Goal: Task Accomplishment & Management: Manage account settings

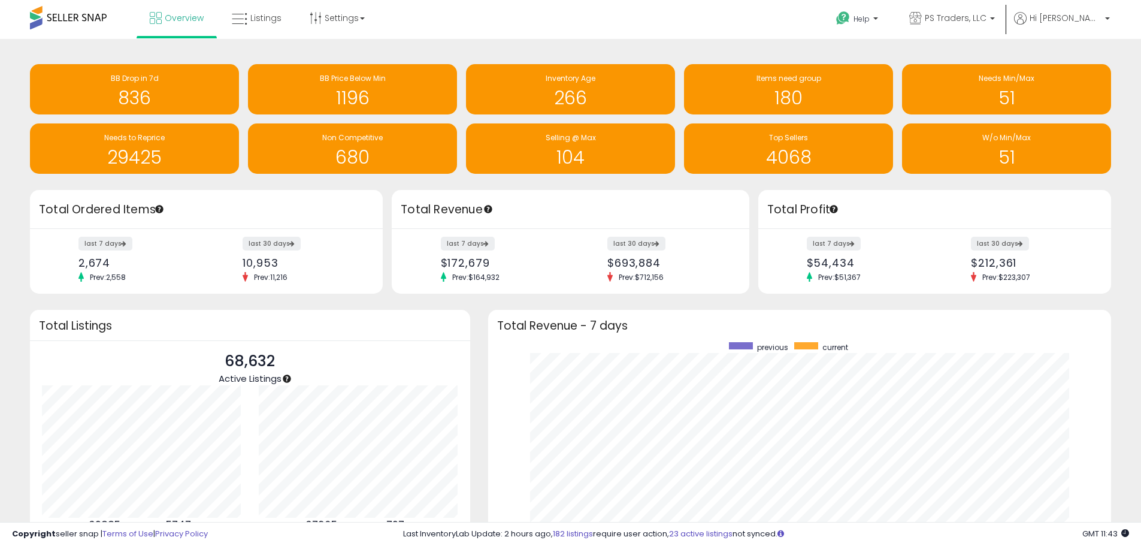
scroll to position [226, 600]
click at [268, 11] on link "Listings" at bounding box center [257, 18] width 68 height 36
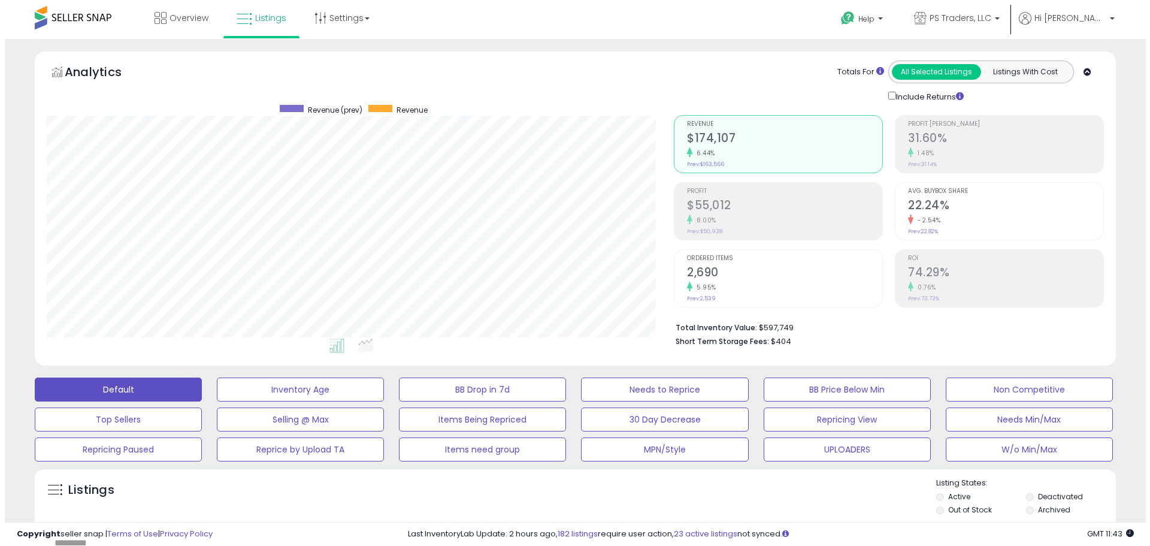
scroll to position [246, 627]
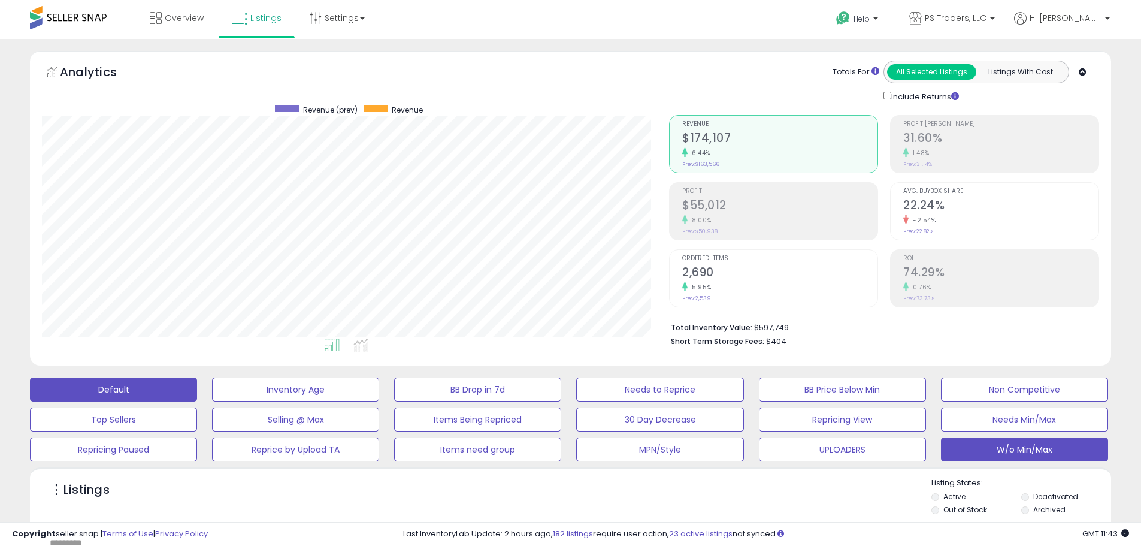
click at [379, 401] on button "W/o Min/Max" at bounding box center [295, 389] width 167 height 24
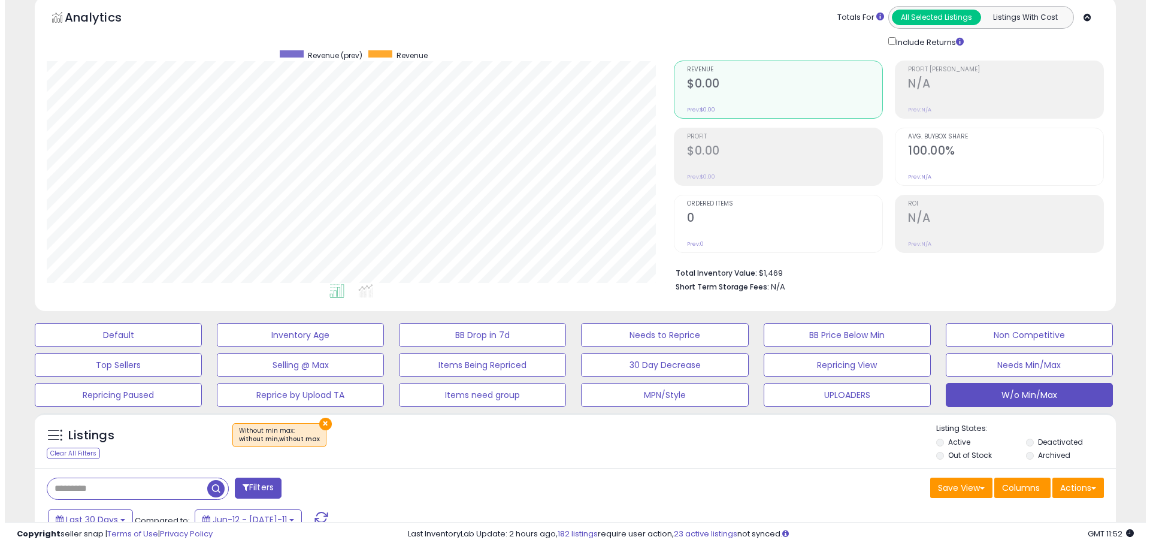
scroll to position [0, 0]
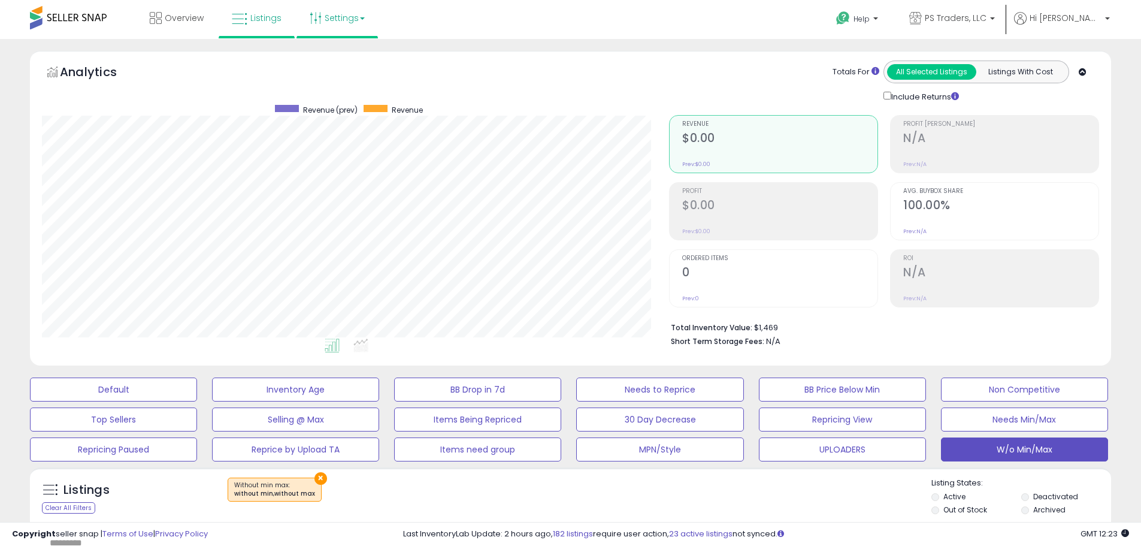
click at [351, 24] on link "Settings" at bounding box center [337, 18] width 73 height 36
click at [613, 62] on div "Analytics Totals For All Selected Listings Listings With Cost Include Returns" at bounding box center [570, 82] width 1057 height 43
click at [1020, 452] on button "W/o Min/Max" at bounding box center [1024, 449] width 167 height 24
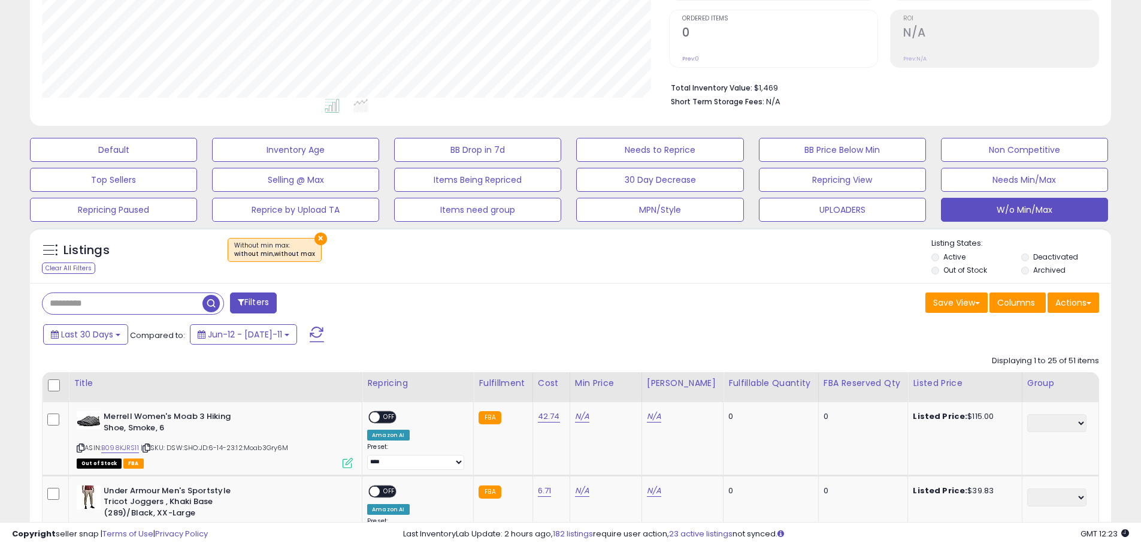
scroll to position [246, 627]
click at [845, 303] on div "Save View Save As New View Columns Actions [GEOGRAPHIC_DATA]" at bounding box center [840, 303] width 538 height 23
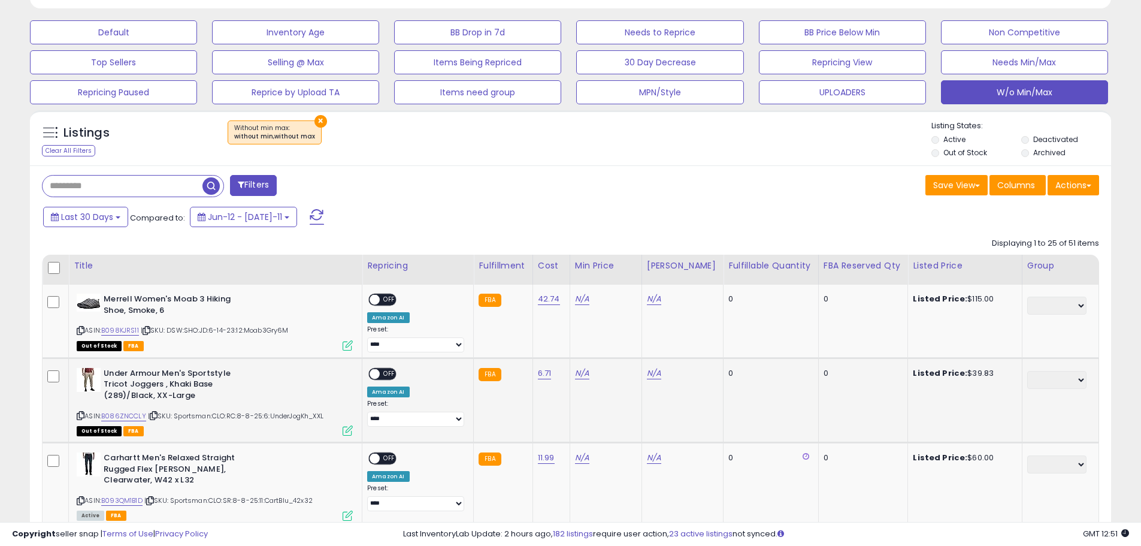
scroll to position [479, 0]
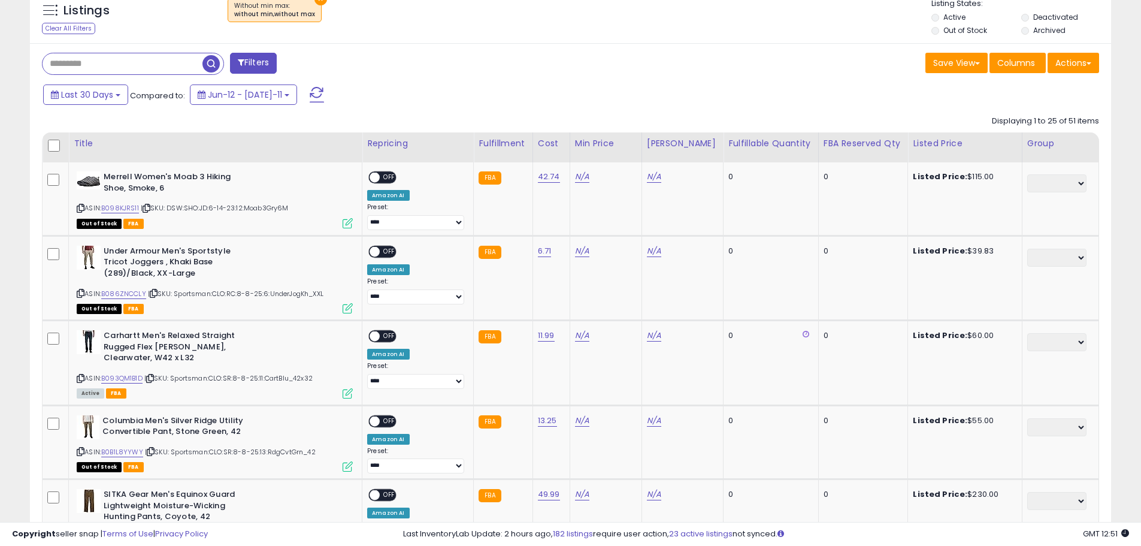
click at [648, 99] on div "Last 30 Days Compared to: Jun-12 - [DATE]-11" at bounding box center [436, 96] width 793 height 27
click at [654, 93] on div "Last 30 Days Compared to: Jun-12 - [DATE]-11" at bounding box center [436, 96] width 793 height 27
click at [1078, 64] on button "Actions" at bounding box center [1074, 63] width 52 height 20
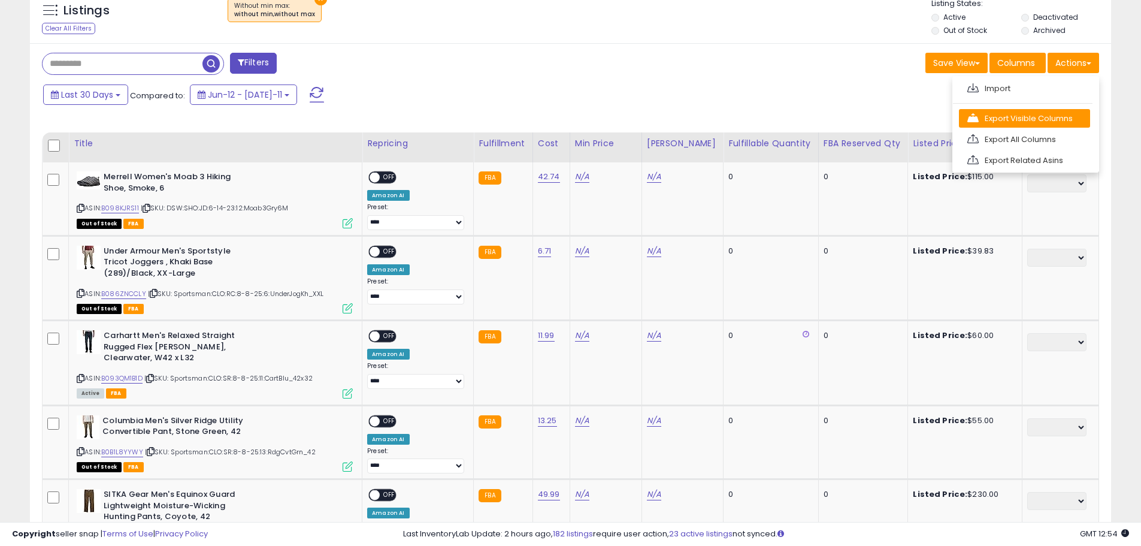
click at [1058, 125] on link "Export Visible Columns" at bounding box center [1024, 118] width 131 height 19
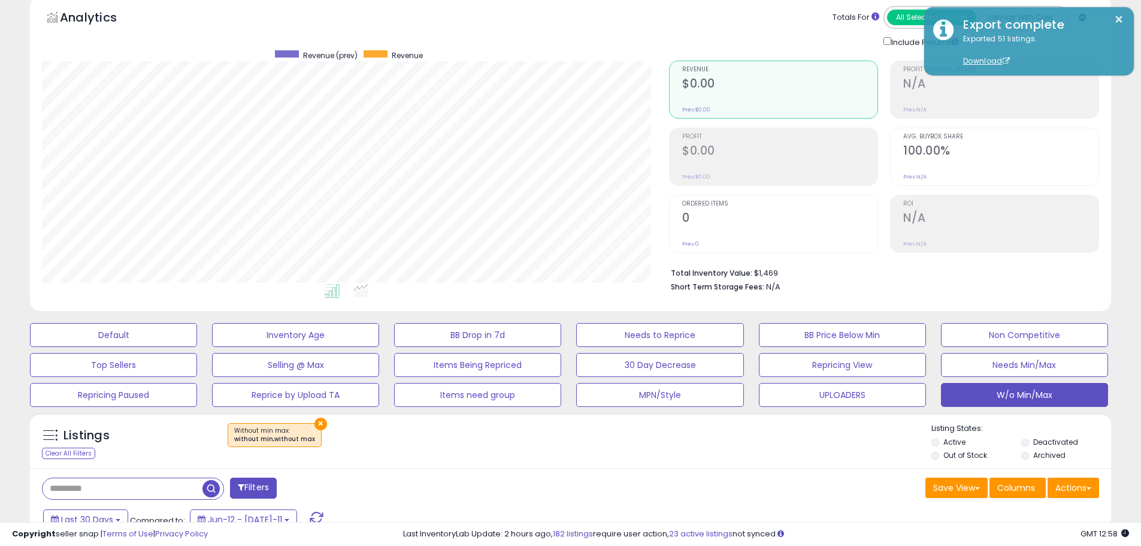
scroll to position [0, 0]
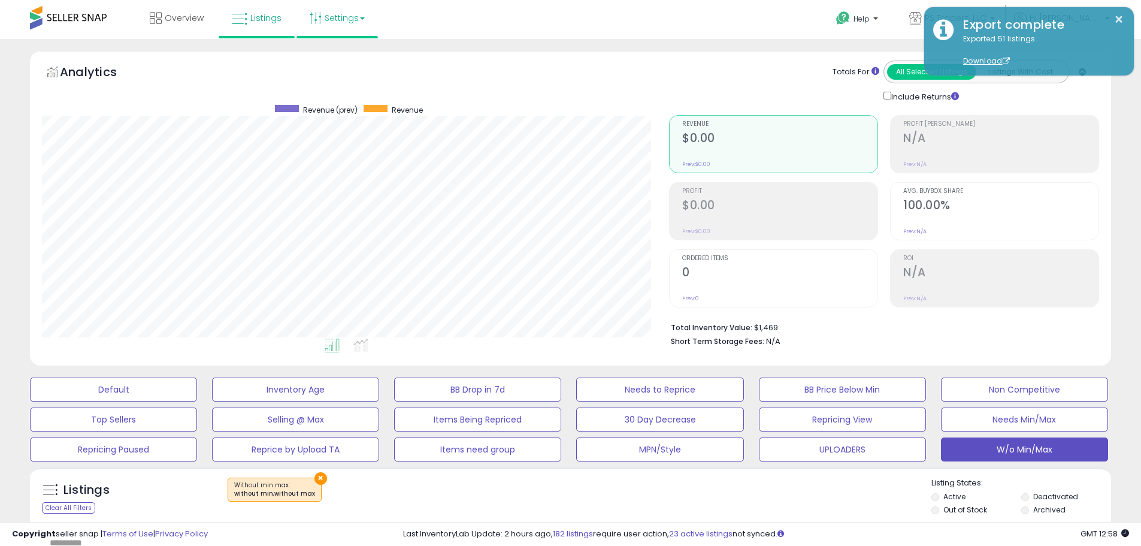
click at [354, 16] on link "Settings" at bounding box center [337, 18] width 73 height 36
click at [350, 62] on link "Store settings" at bounding box center [339, 60] width 54 height 11
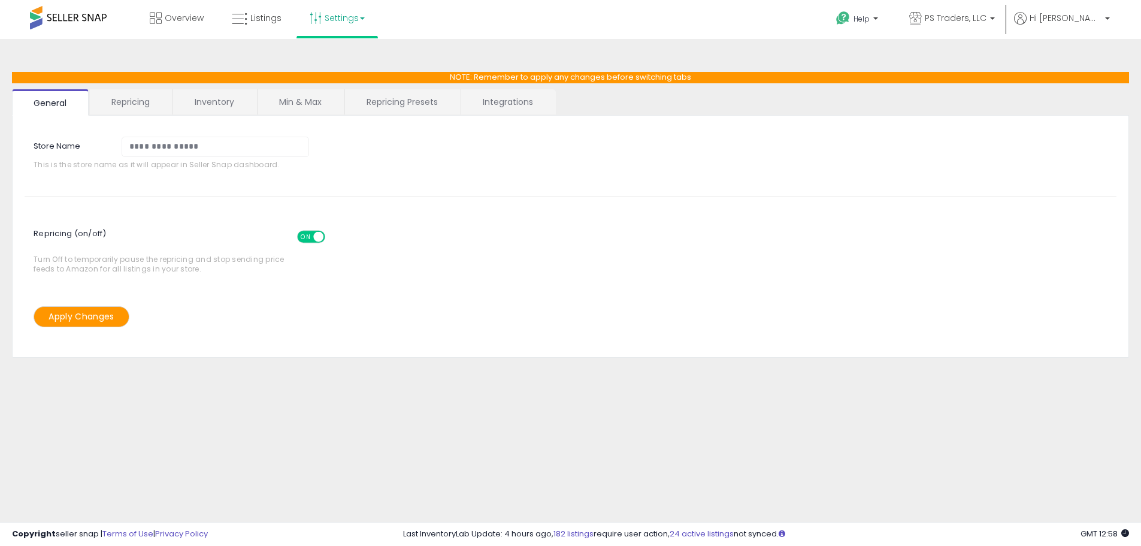
click at [447, 101] on link "Repricing Presets" at bounding box center [402, 101] width 114 height 25
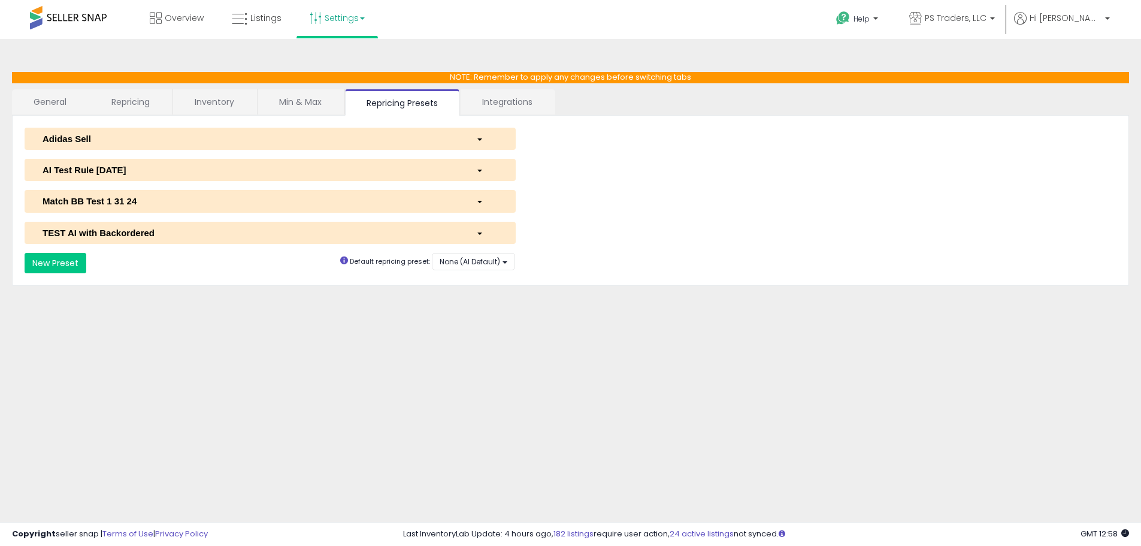
click at [261, 170] on div "AI Test Rule 2 12 2024" at bounding box center [251, 170] width 434 height 13
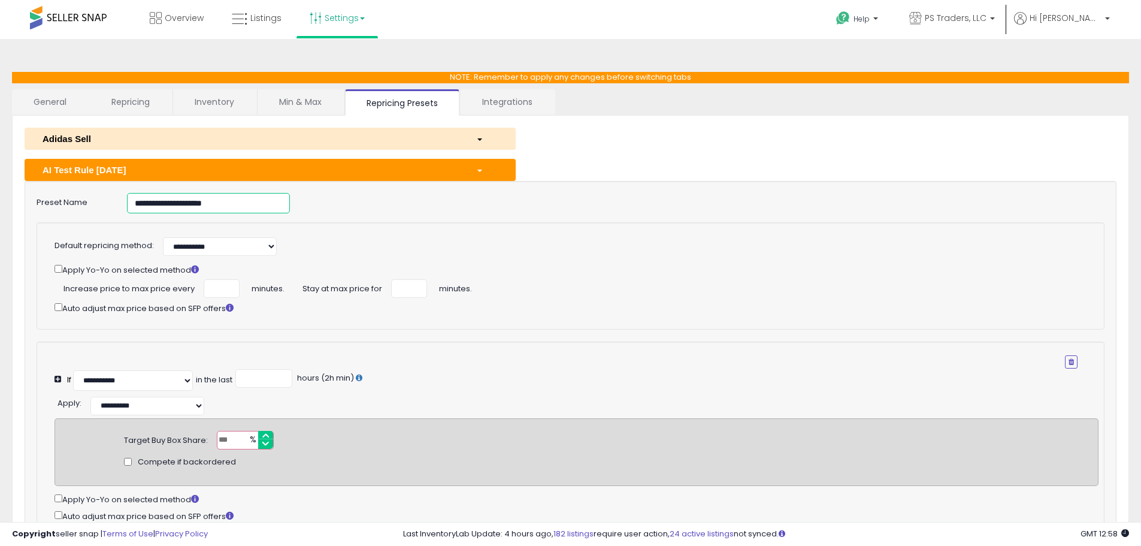
drag, startPoint x: 237, startPoint y: 207, endPoint x: -21, endPoint y: 207, distance: 257.6
click at [0, 207] on html "Unable to login Retrieving listings data.. has not yet accepted the Terms of Us…" at bounding box center [570, 273] width 1141 height 546
click at [285, 19] on link "Listings" at bounding box center [257, 18] width 68 height 36
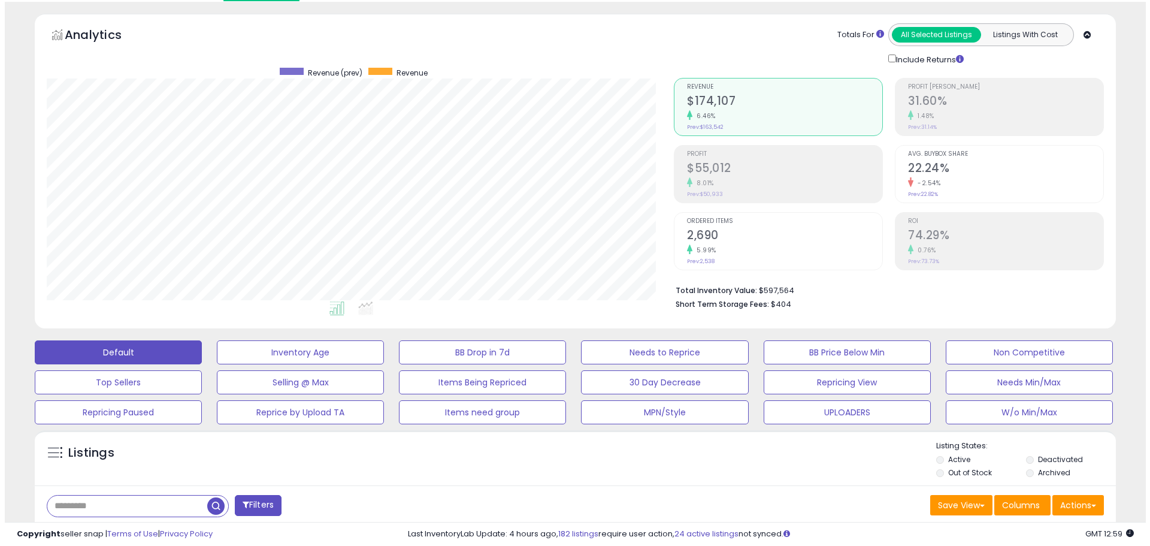
scroll to position [180, 0]
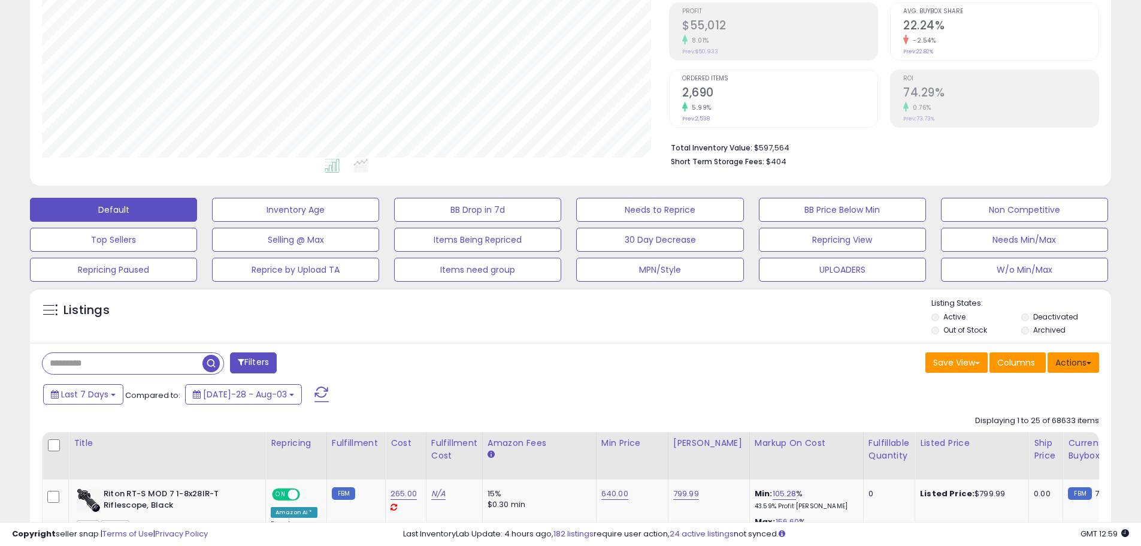
click at [1069, 364] on button "Actions" at bounding box center [1074, 362] width 52 height 20
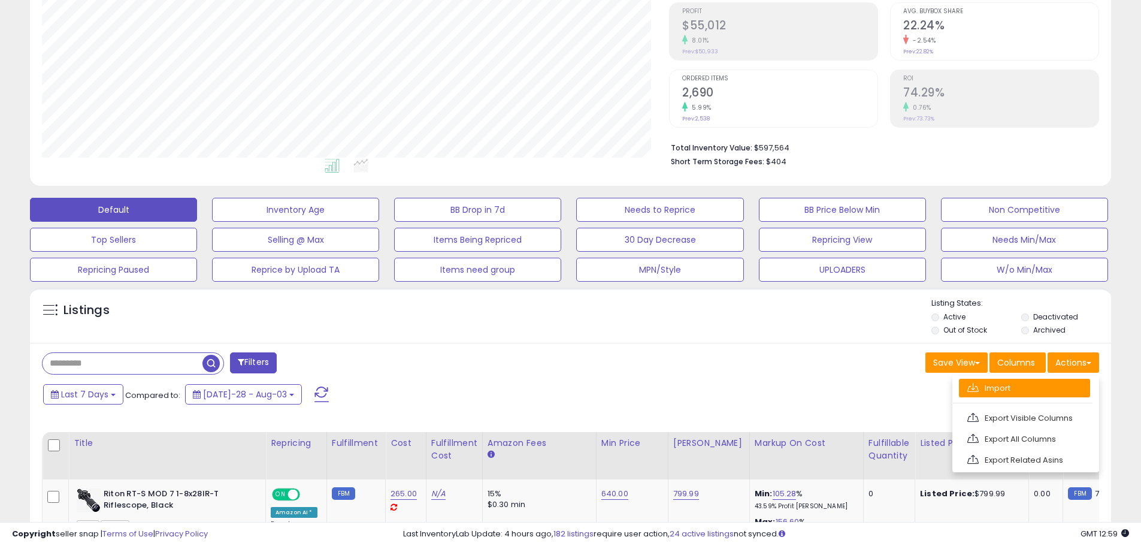
click at [1024, 388] on link "Import" at bounding box center [1024, 388] width 131 height 19
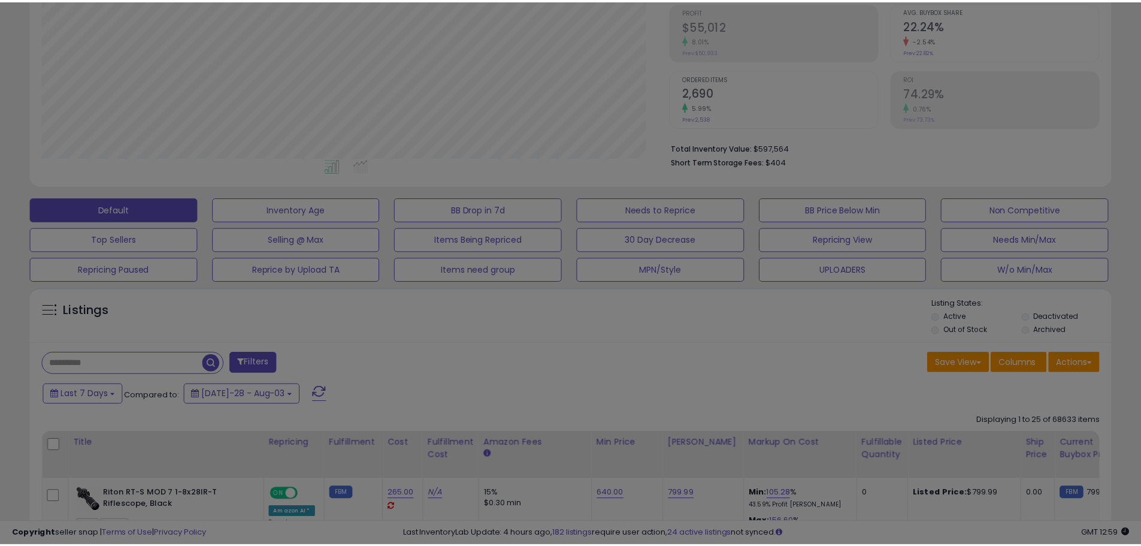
scroll to position [246, 633]
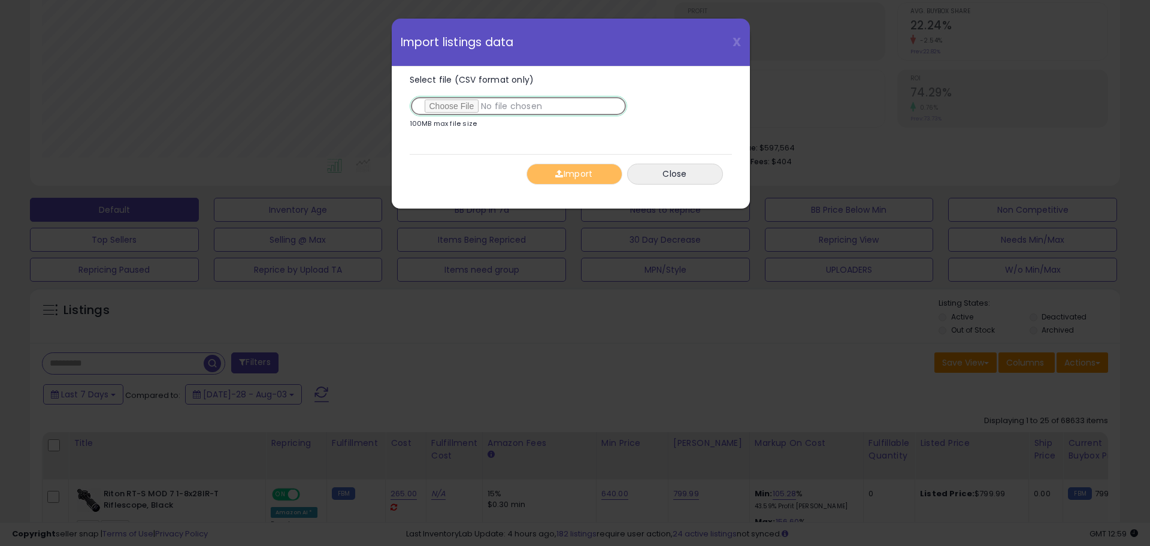
click at [469, 104] on input "Select file (CSV format only)" at bounding box center [518, 106] width 217 height 20
type input "**********"
click at [604, 182] on button "Import" at bounding box center [575, 174] width 96 height 21
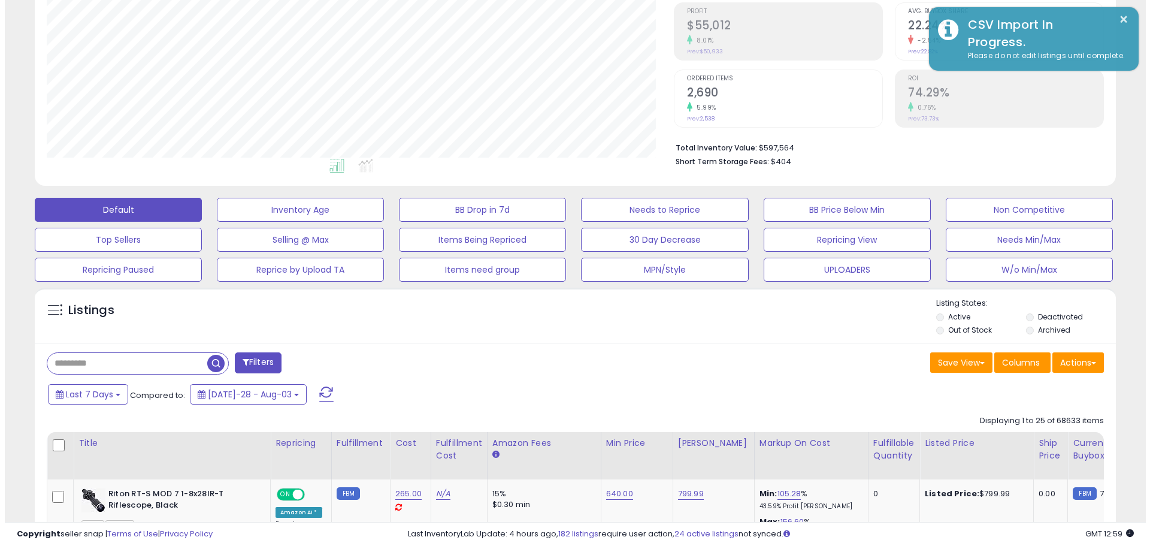
scroll to position [598771, 598390]
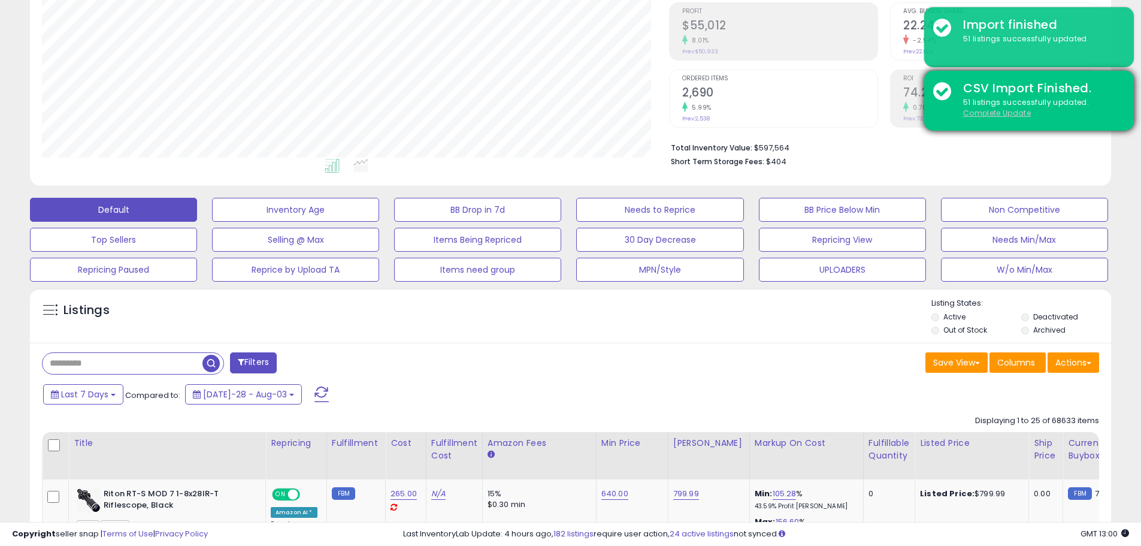
click at [1005, 114] on u "Complete Update" at bounding box center [997, 113] width 68 height 10
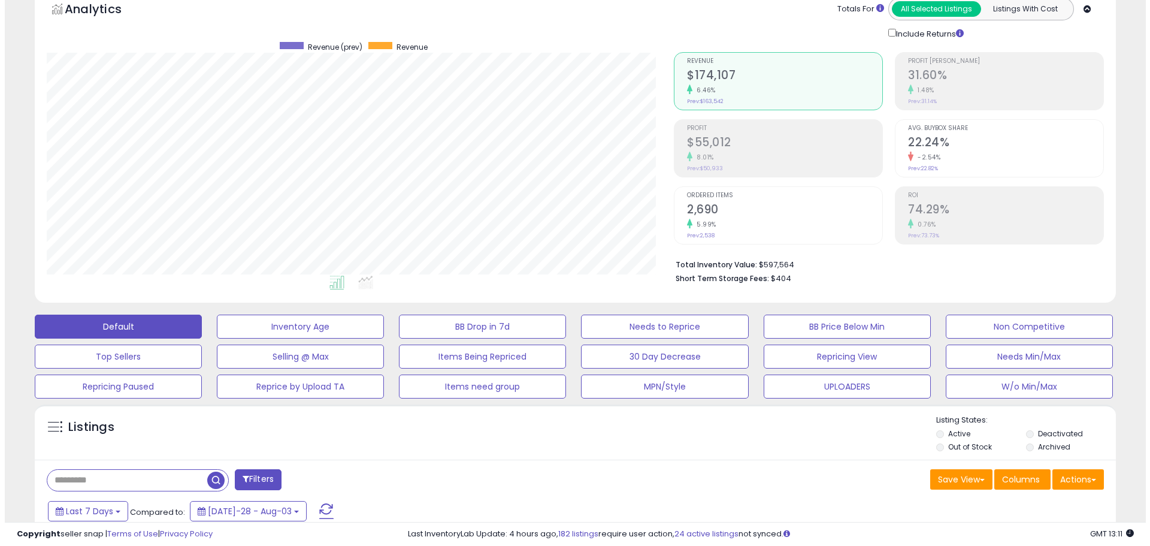
scroll to position [120, 0]
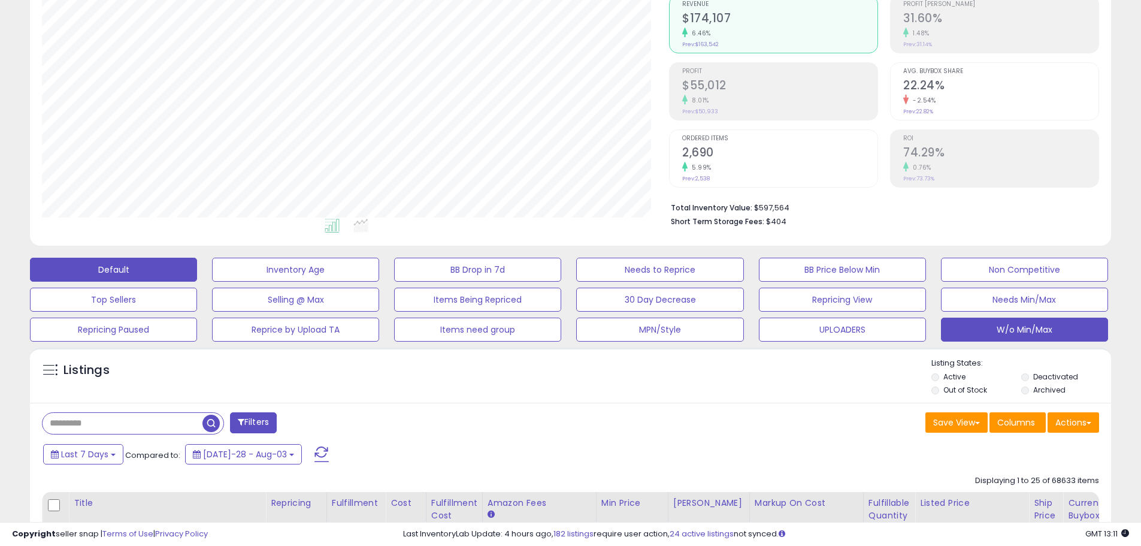
click at [379, 282] on button "W/o Min/Max" at bounding box center [295, 270] width 167 height 24
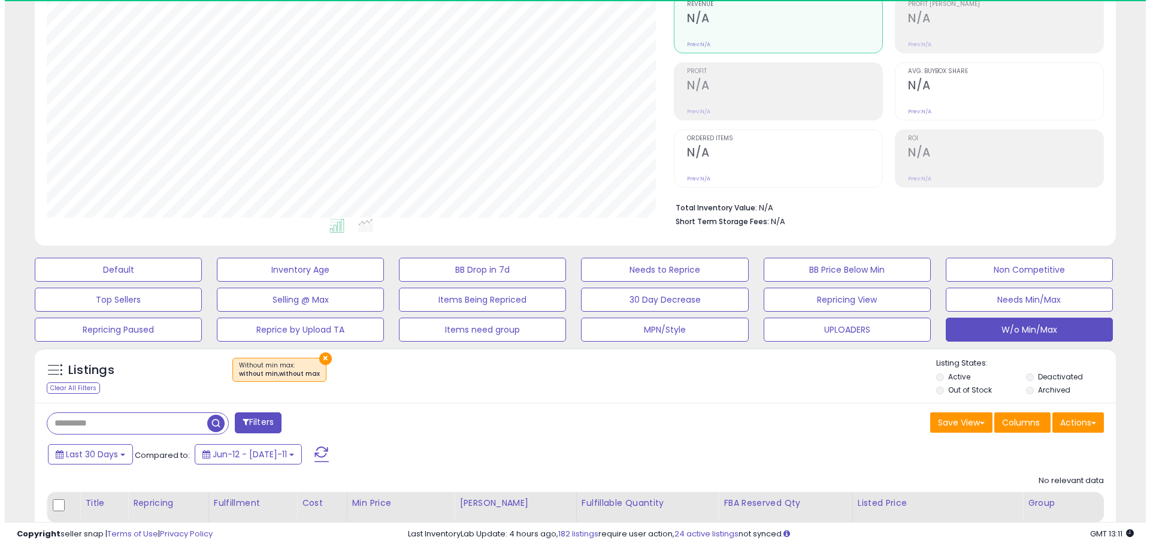
scroll to position [246, 627]
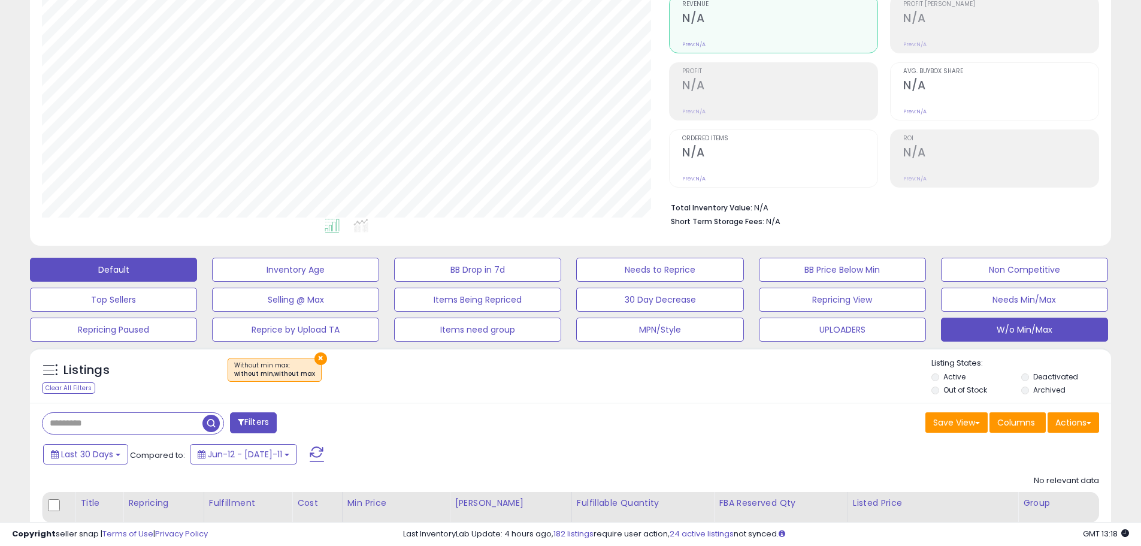
click at [139, 273] on button "Default" at bounding box center [113, 270] width 167 height 24
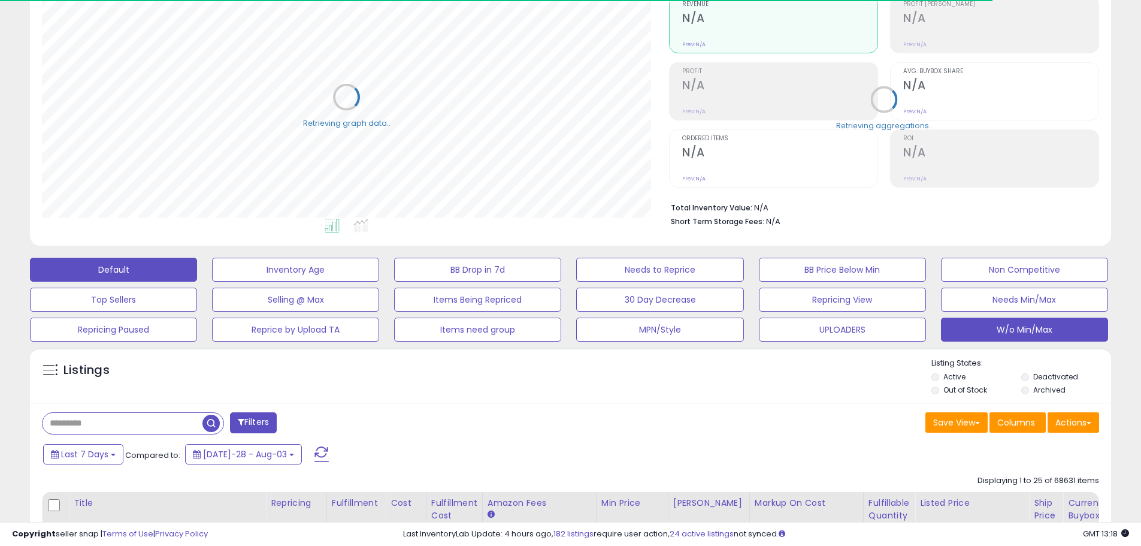
click at [379, 282] on button "W/o Min/Max" at bounding box center [295, 270] width 167 height 24
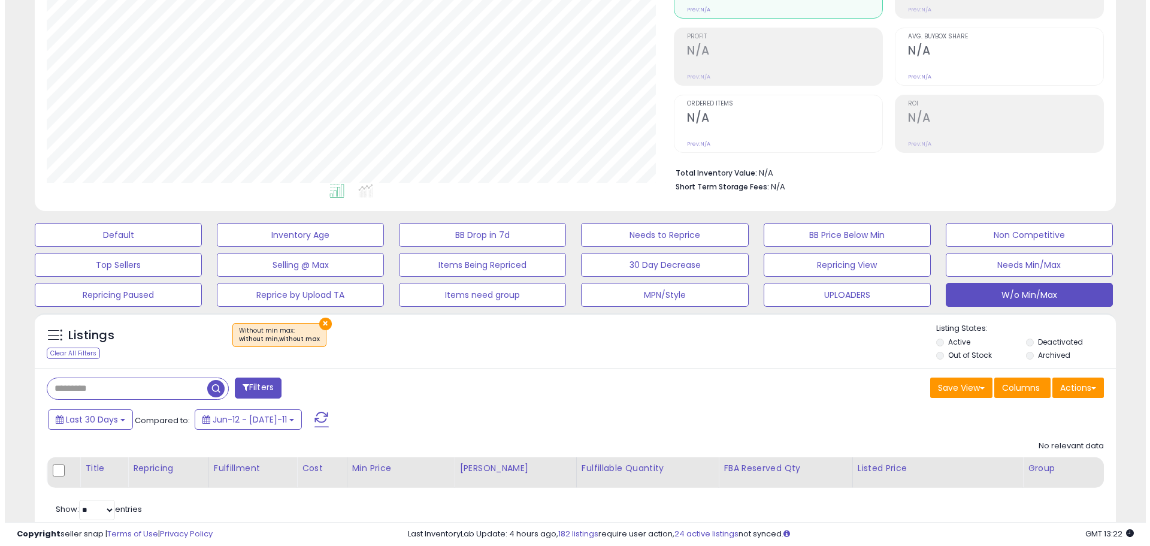
scroll to position [189, 0]
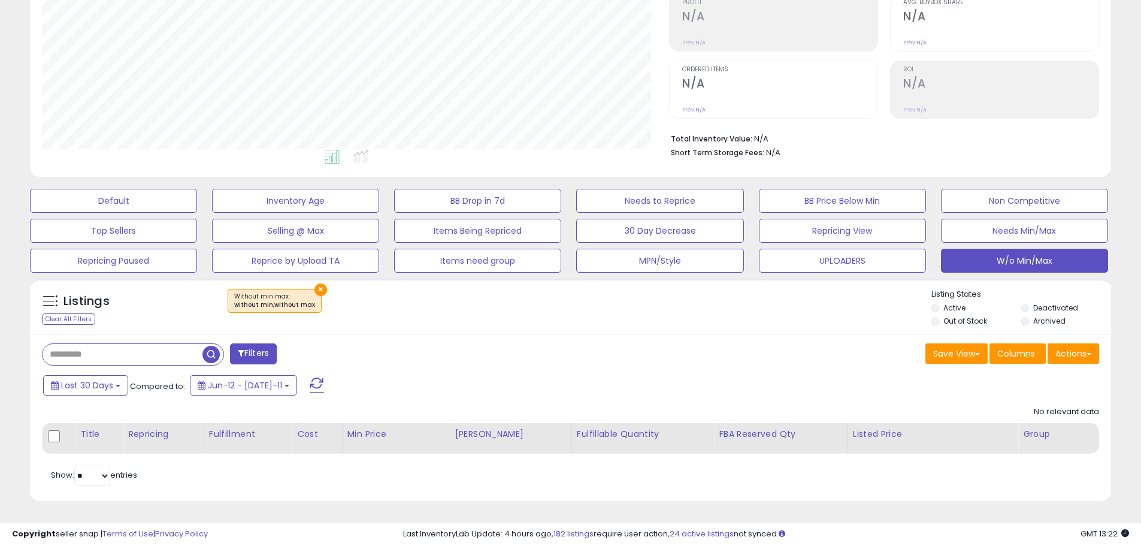
click at [302, 374] on button at bounding box center [317, 385] width 30 height 24
click at [129, 159] on ul at bounding box center [334, 159] width 634 height 22
click at [1124, 437] on div "**********" at bounding box center [570, 189] width 1129 height 654
drag, startPoint x: 623, startPoint y: 354, endPoint x: 610, endPoint y: 343, distance: 17.4
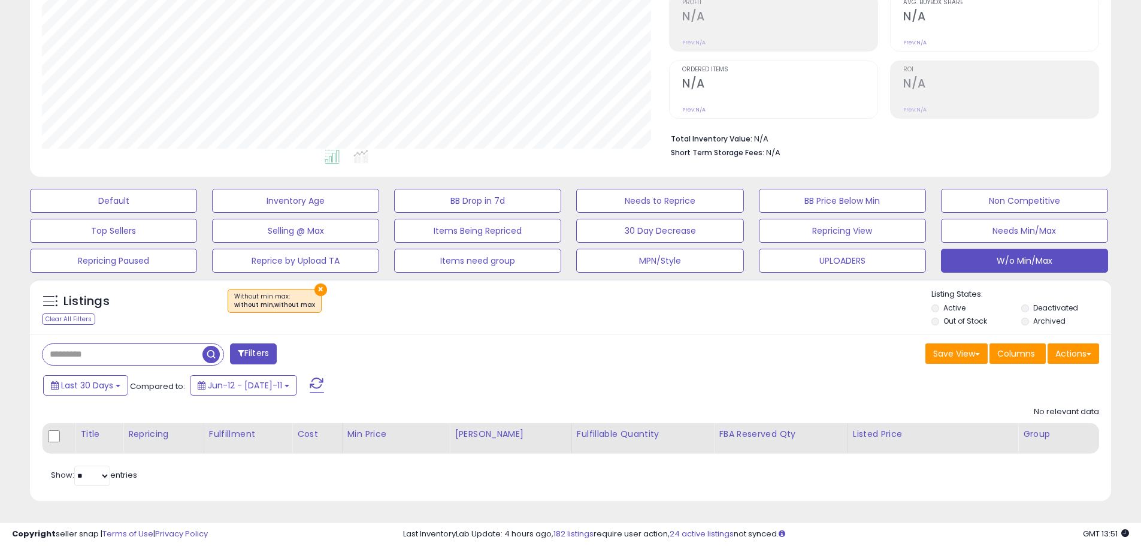
click at [622, 346] on div "Save View Save As New View Update Current View Columns Actions Import Export Vi…" at bounding box center [840, 354] width 538 height 23
click at [699, 303] on div "× Without min max : without min,without max" at bounding box center [572, 306] width 719 height 34
click at [315, 286] on button "×" at bounding box center [320, 289] width 13 height 13
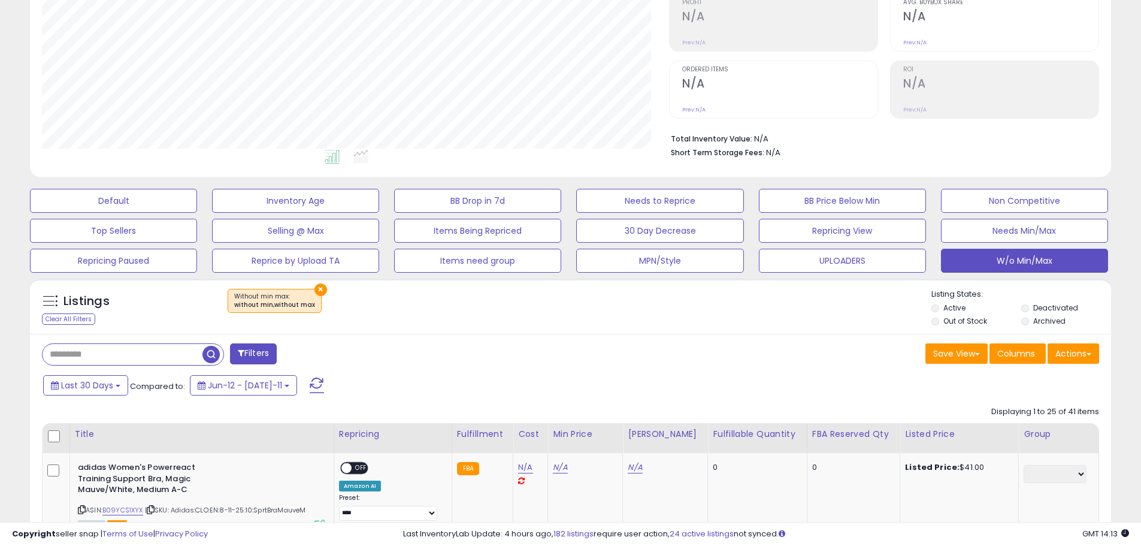
click at [310, 386] on span at bounding box center [317, 385] width 14 height 16
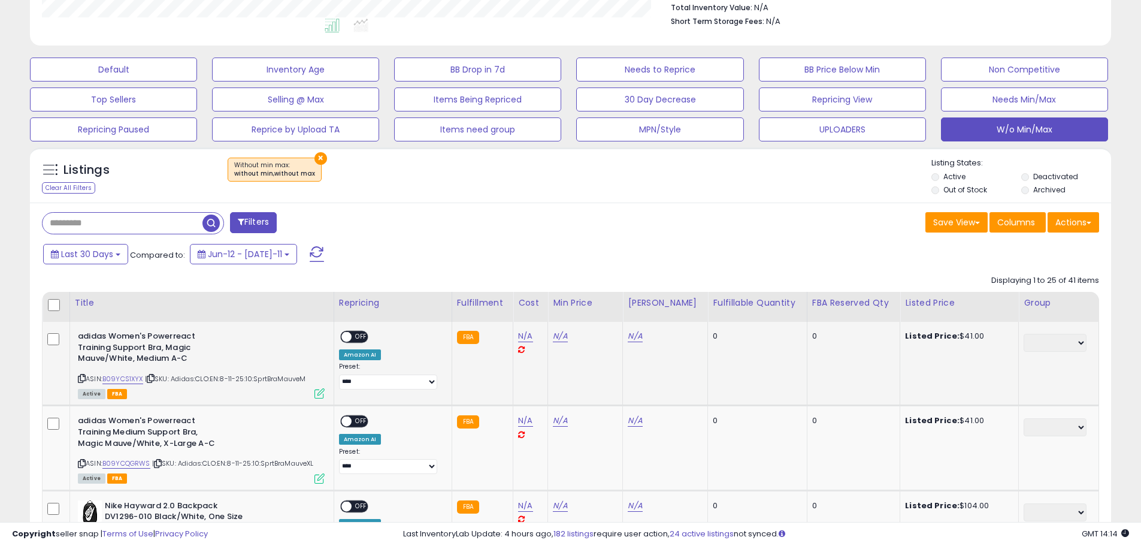
scroll to position [249, 0]
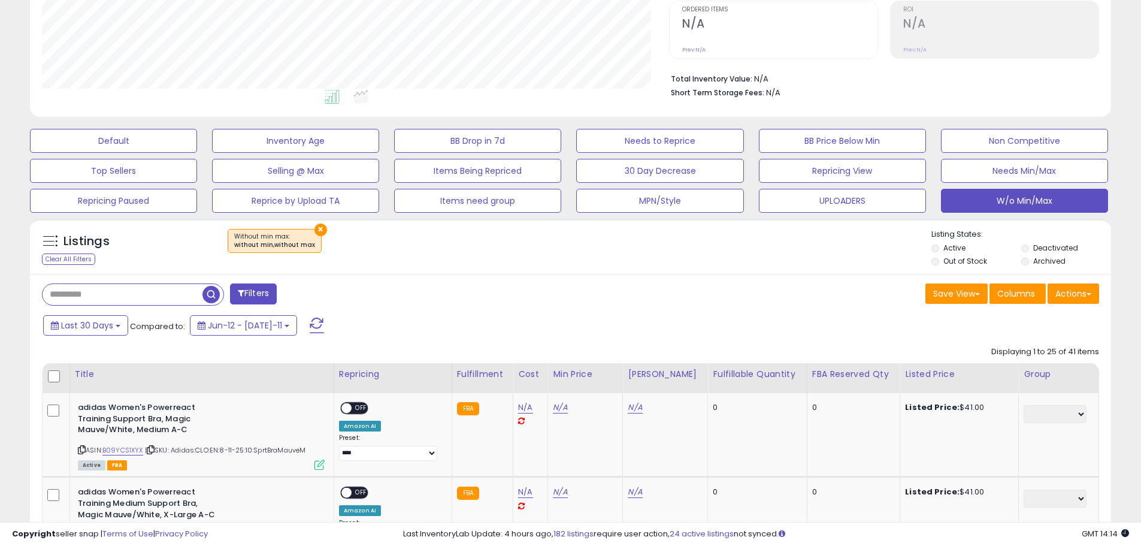
click at [1081, 304] on div "Actions Import Export Visible Columns Export All Columns Export Related Asins" at bounding box center [1074, 294] width 52 height 23
click at [1079, 294] on button "Actions" at bounding box center [1074, 293] width 52 height 20
click at [1045, 350] on link "Export Visible Columns" at bounding box center [1024, 349] width 131 height 19
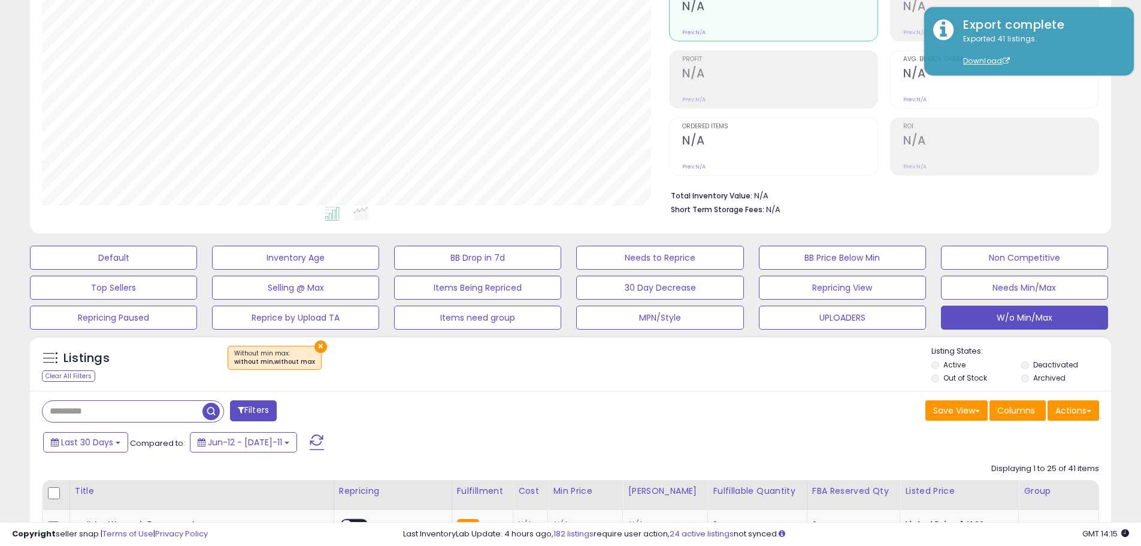
scroll to position [0, 0]
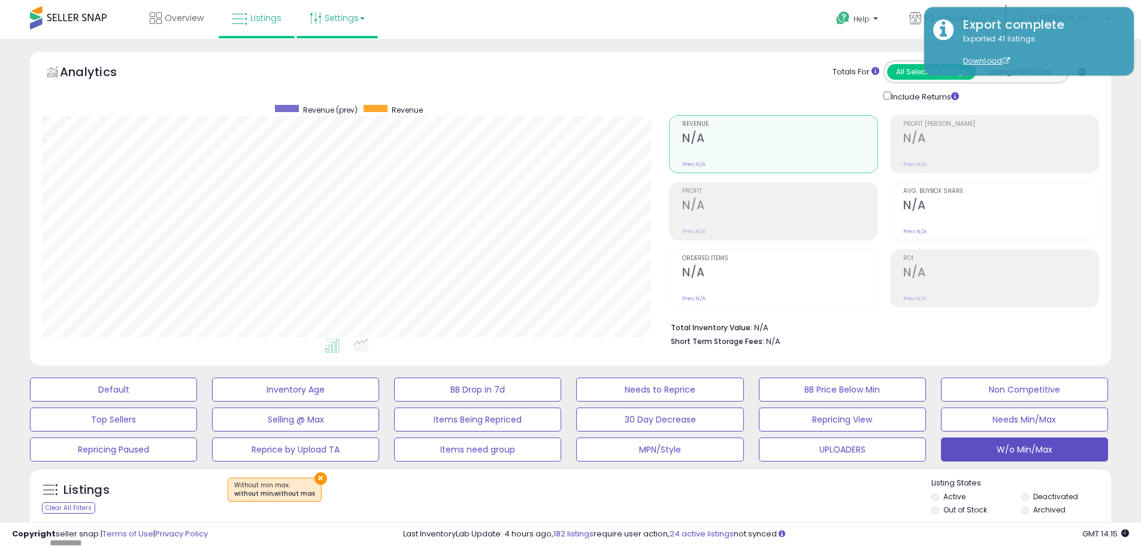
click at [349, 21] on link "Settings" at bounding box center [337, 18] width 73 height 36
click at [346, 53] on li "Store settings" at bounding box center [347, 62] width 89 height 30
drag, startPoint x: 341, startPoint y: 19, endPoint x: 340, endPoint y: 32, distance: 13.8
click at [341, 20] on link "Settings" at bounding box center [337, 18] width 73 height 36
click at [343, 62] on link "Store settings" at bounding box center [339, 60] width 54 height 11
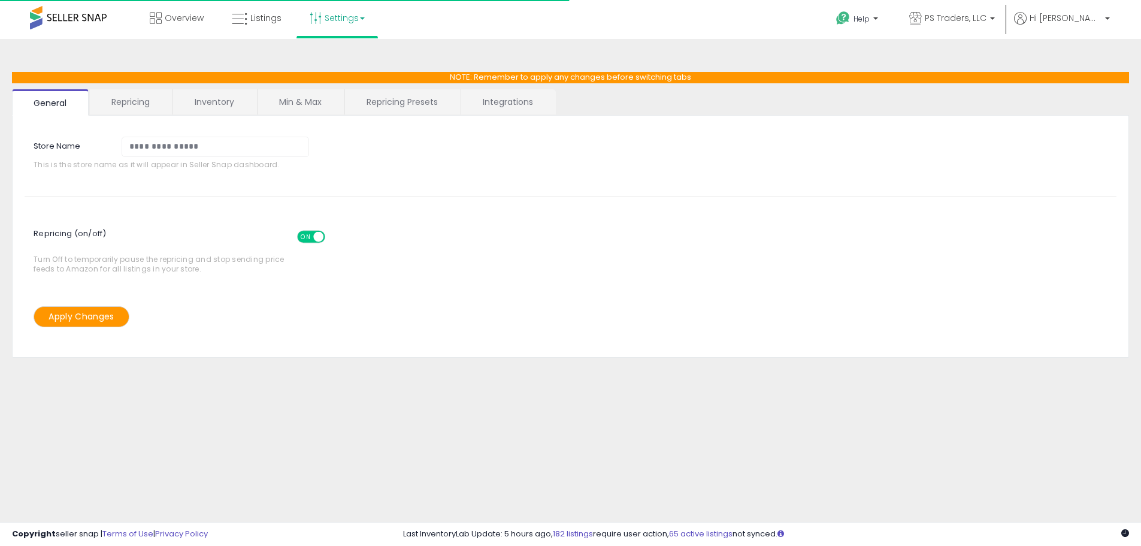
click at [400, 95] on link "Repricing Presets" at bounding box center [402, 101] width 114 height 25
select select "*********"
select select "**********"
select select "******"
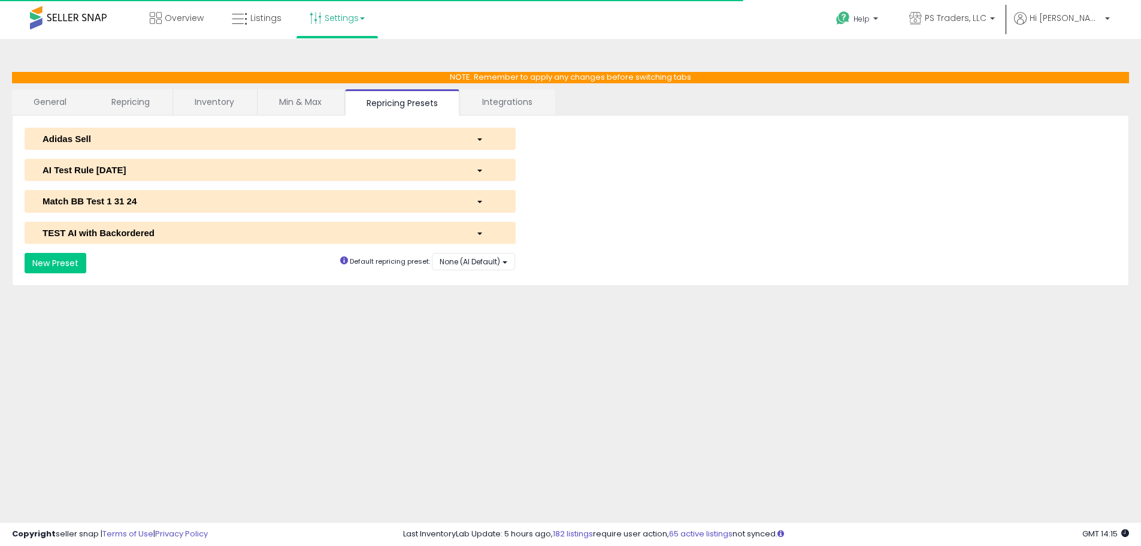
drag, startPoint x: 161, startPoint y: 171, endPoint x: 179, endPoint y: 187, distance: 23.7
click at [161, 171] on div "AI Test Rule [DATE]" at bounding box center [251, 170] width 434 height 13
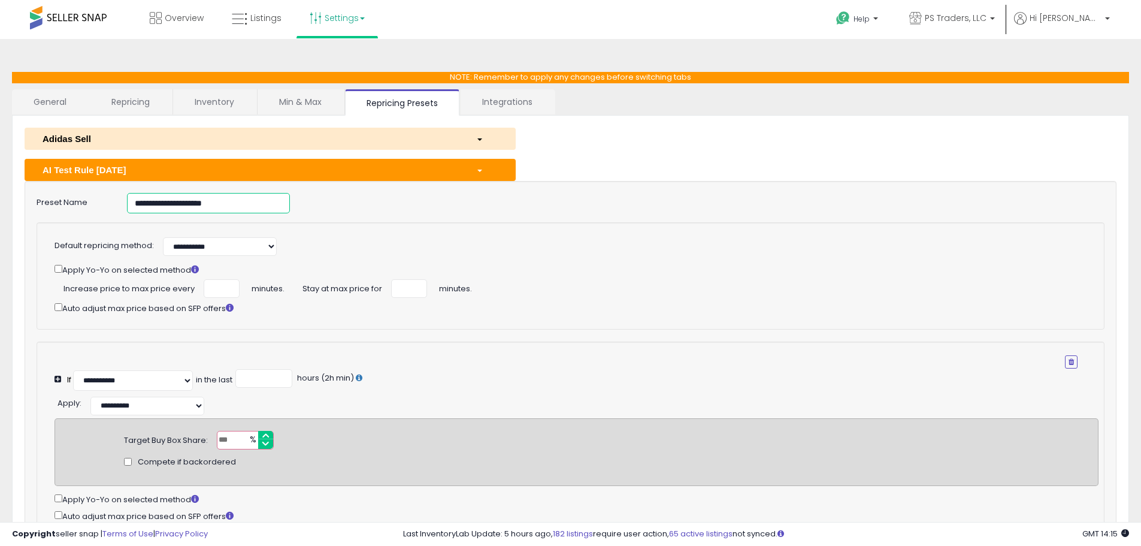
drag, startPoint x: 255, startPoint y: 202, endPoint x: -78, endPoint y: 206, distance: 333.1
click at [0, 206] on html "Unable to login Retrieving listings data.. has not yet accepted the Terms of Us…" at bounding box center [570, 273] width 1141 height 546
click at [277, 22] on span "Listings" at bounding box center [265, 18] width 31 height 12
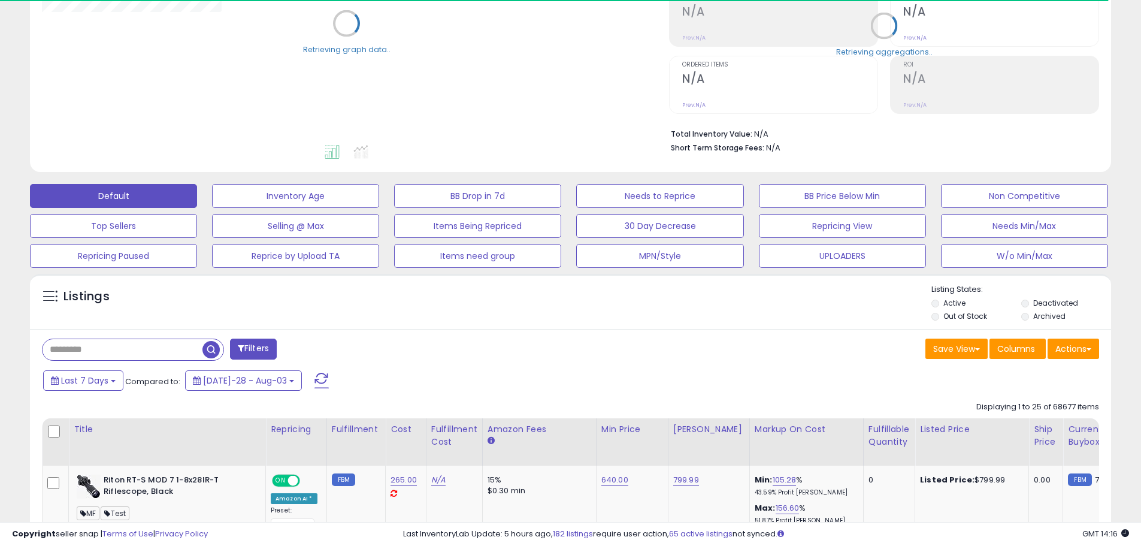
scroll to position [359, 0]
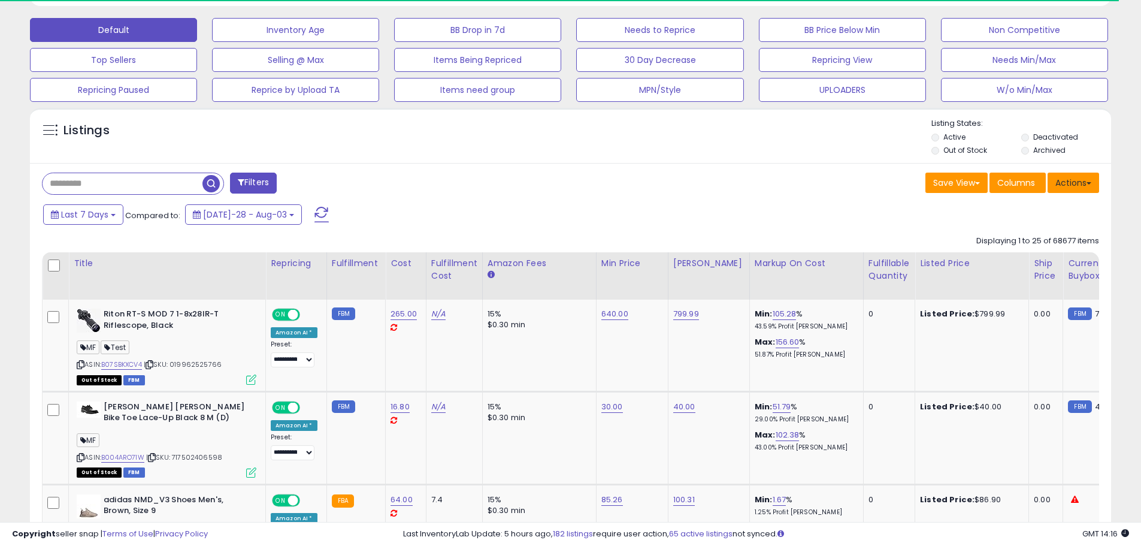
click at [1074, 190] on button "Actions" at bounding box center [1074, 183] width 52 height 20
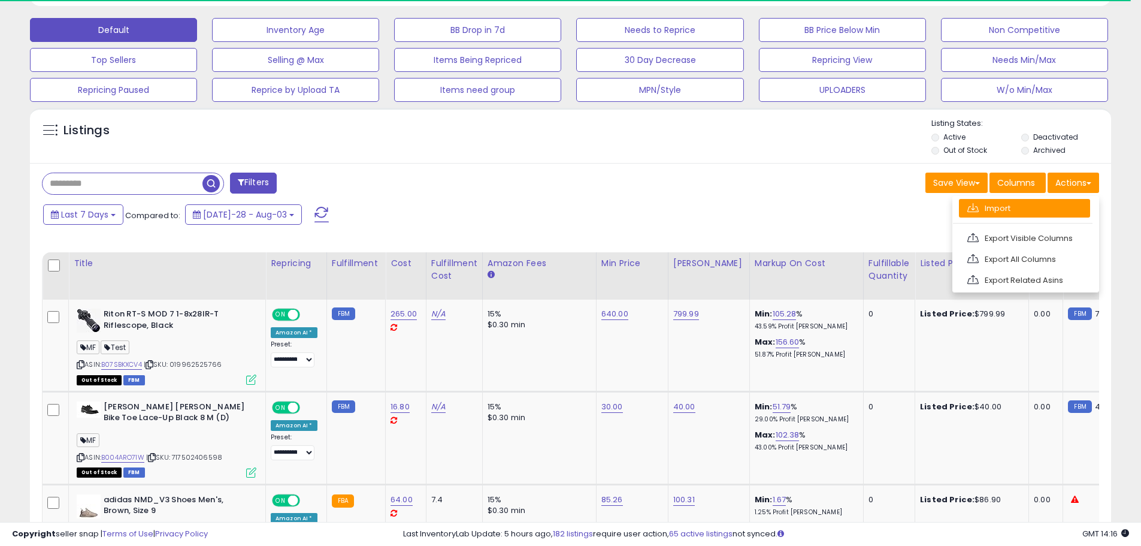
click at [1015, 215] on link "Import" at bounding box center [1024, 208] width 131 height 19
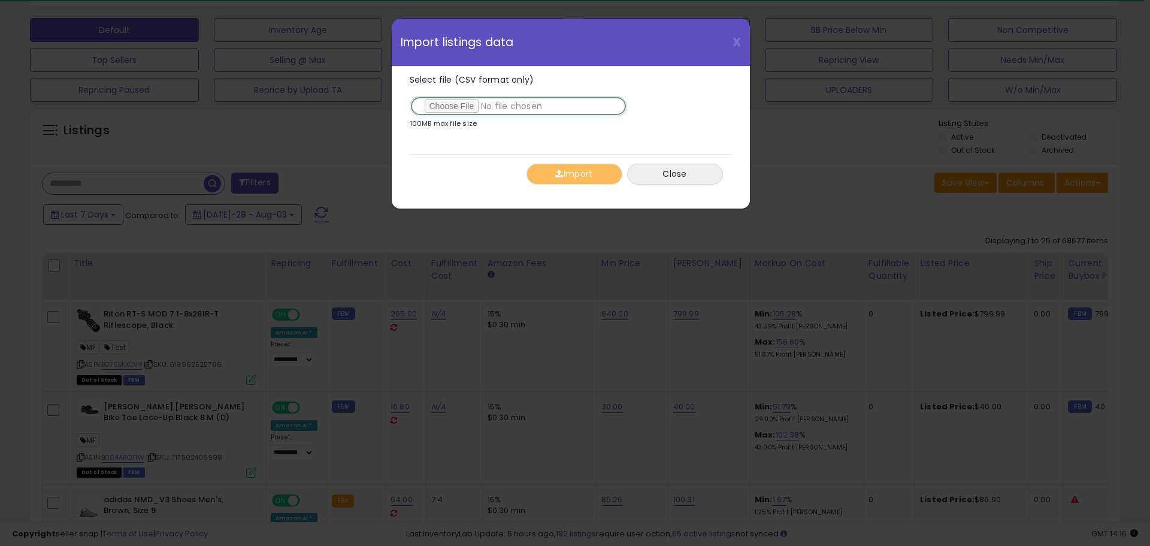
click at [461, 104] on input "Select file (CSV format only)" at bounding box center [518, 106] width 217 height 20
type input "**********"
click at [603, 176] on button "Import" at bounding box center [575, 174] width 96 height 21
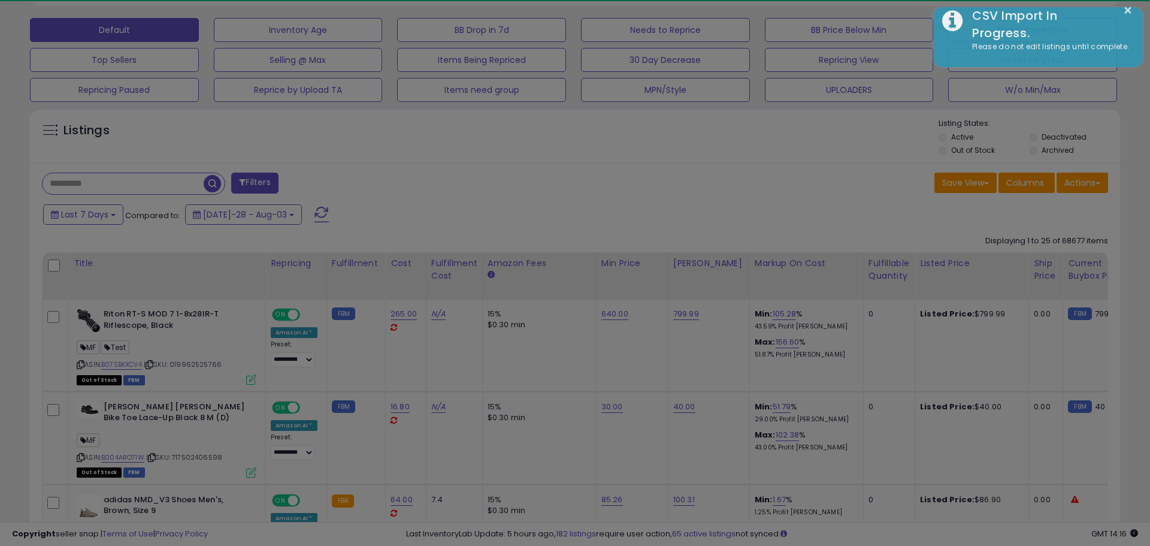
click at [775, 173] on div "X Close Import listings data Select file (CSV format only) 100MB max file size …" at bounding box center [575, 273] width 1150 height 546
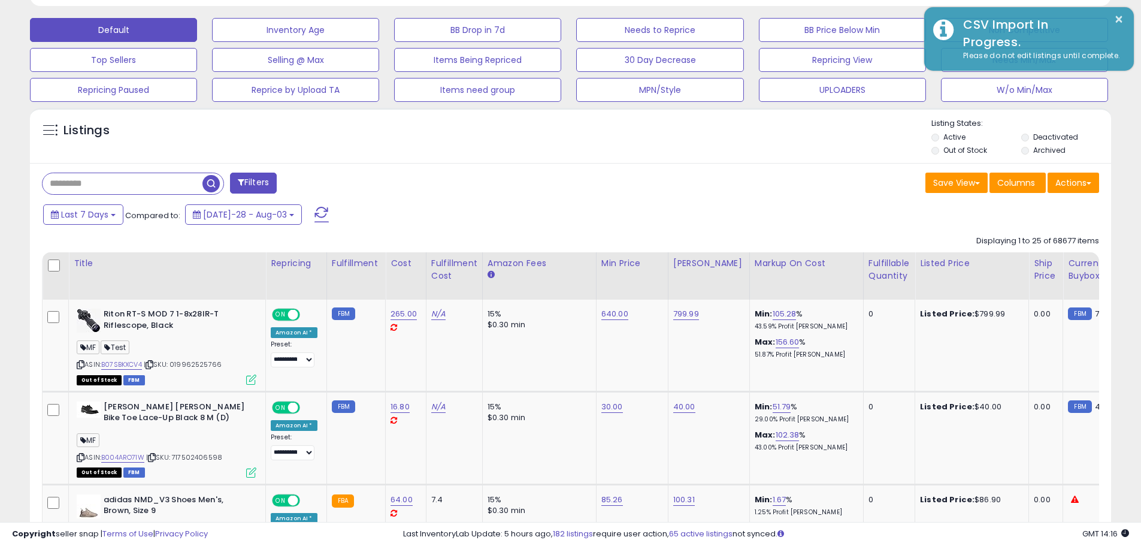
scroll to position [246, 627]
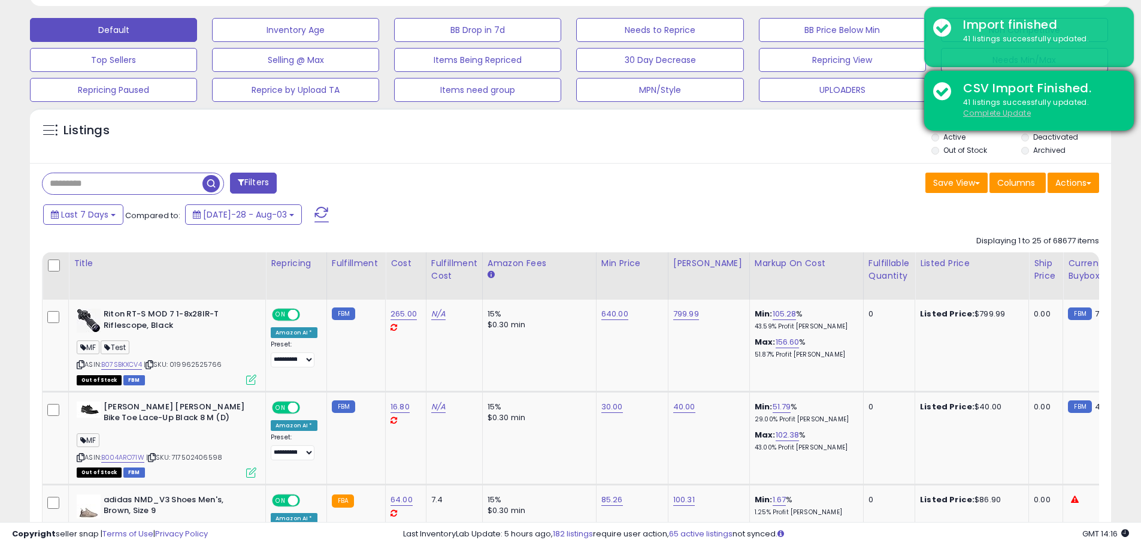
click at [975, 115] on u "Complete Update" at bounding box center [997, 113] width 68 height 10
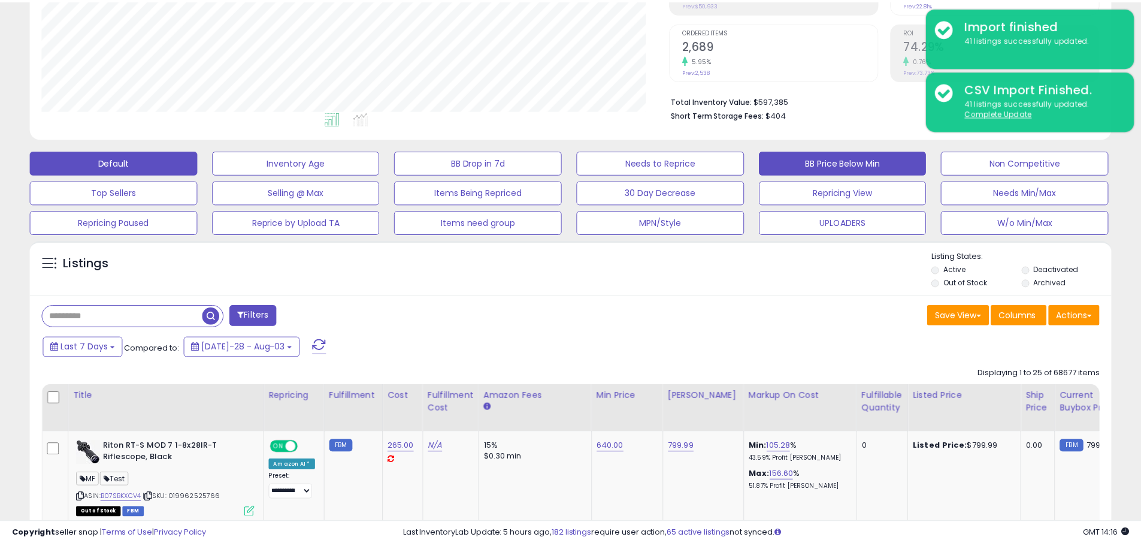
scroll to position [246, 633]
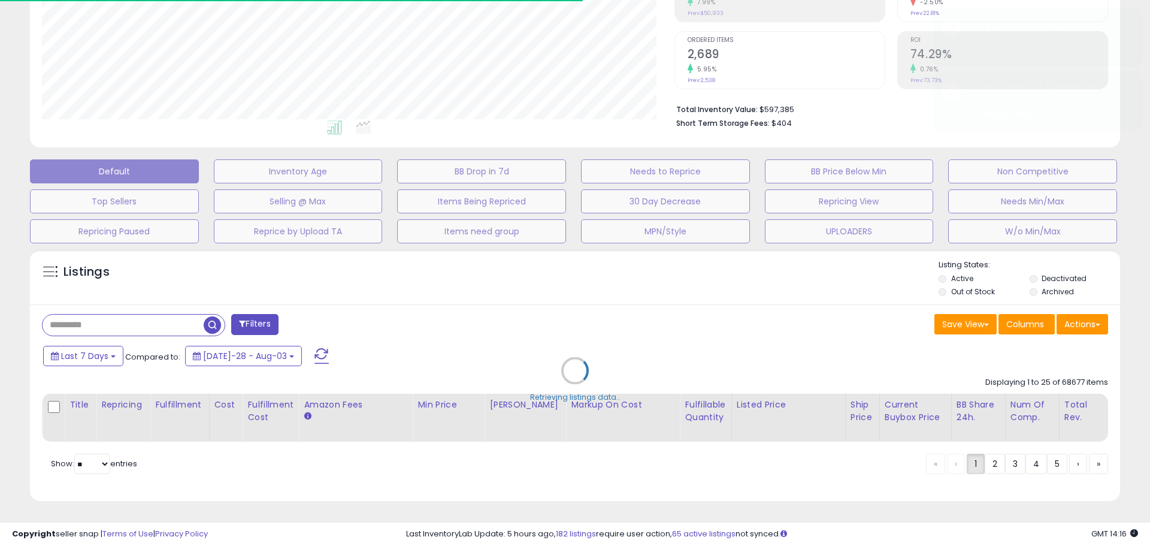
click at [797, 337] on div "Retrieving listings data.." at bounding box center [575, 379] width 1108 height 273
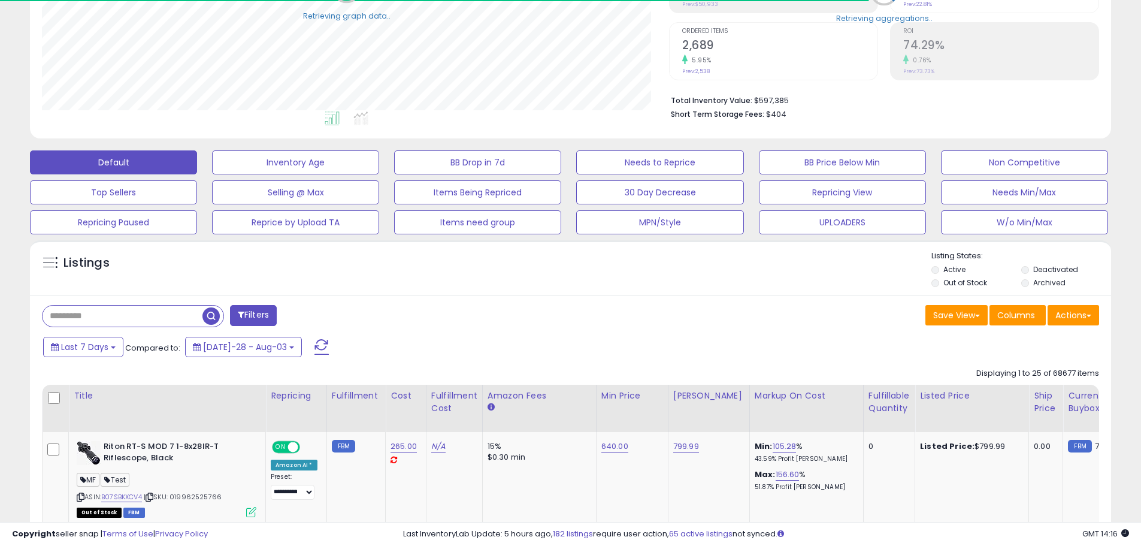
scroll to position [598771, 598390]
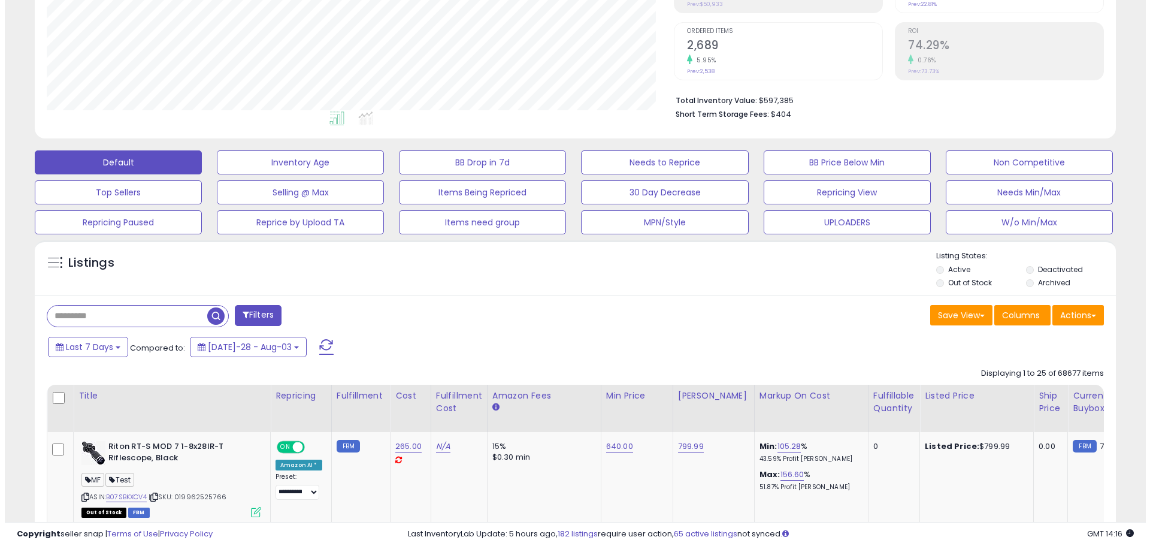
scroll to position [246, 627]
click at [495, 313] on div "Filters" at bounding box center [302, 317] width 538 height 24
click at [704, 314] on div "Save View Save As New View Columns Actions [GEOGRAPHIC_DATA]" at bounding box center [840, 316] width 538 height 23
click at [512, 286] on div "Listings" at bounding box center [570, 270] width 1081 height 41
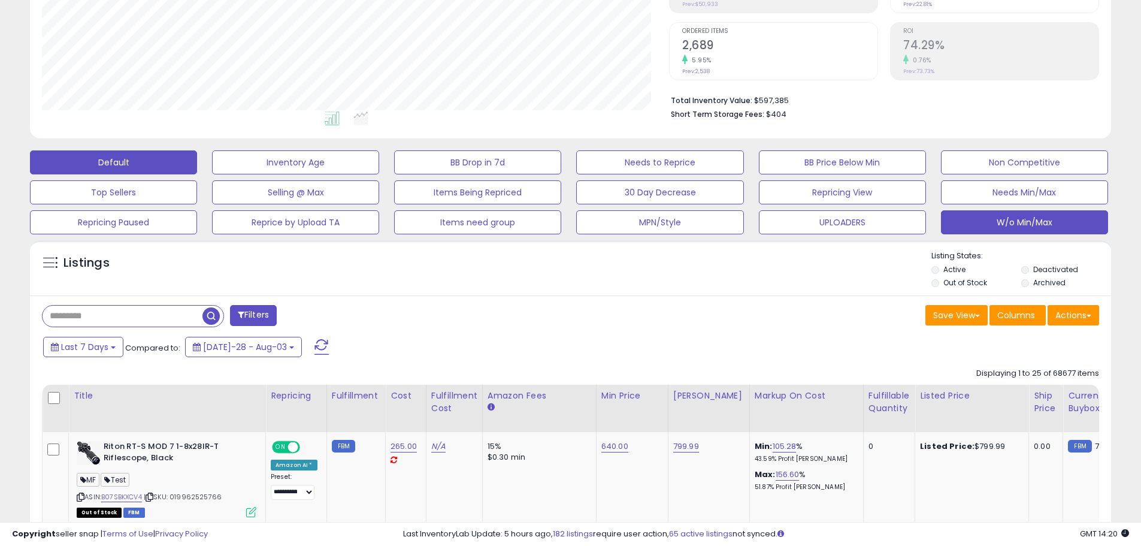
click at [379, 174] on button "W/o Min/Max" at bounding box center [295, 162] width 167 height 24
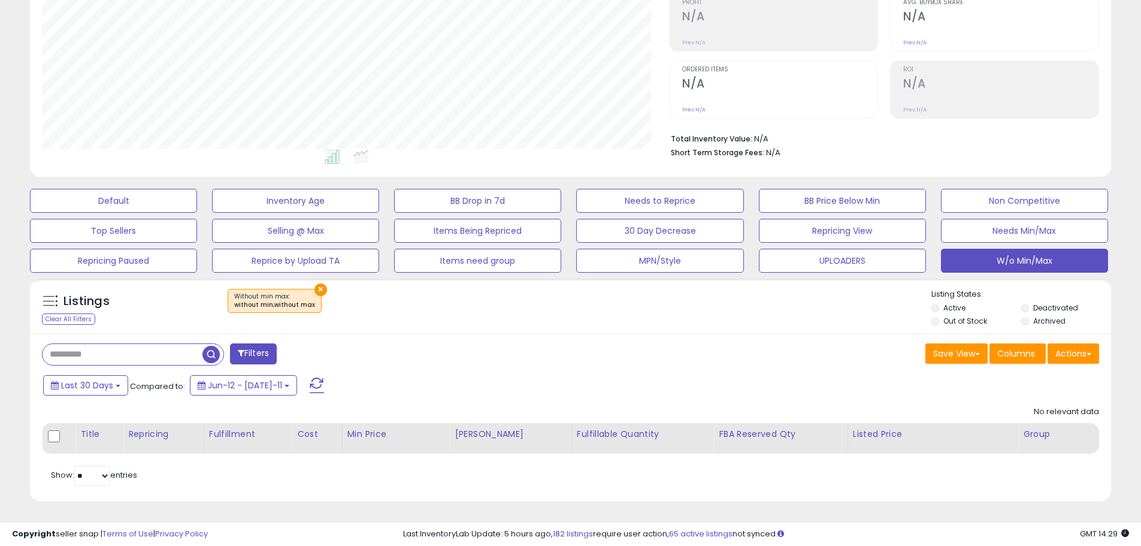
click at [843, 373] on div "Last 30 Days Compared to: Jun-12 - [DATE]-11" at bounding box center [568, 386] width 1075 height 27
click at [840, 371] on div "Filters Save View Save As New View" at bounding box center [570, 417] width 1081 height 167
click at [642, 365] on div "Save View Save As New View Columns Actions [GEOGRAPHIC_DATA]" at bounding box center [840, 354] width 538 height 23
